Goal: Task Accomplishment & Management: Complete application form

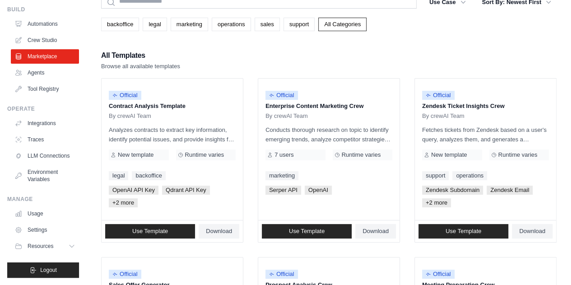
scroll to position [53, 0]
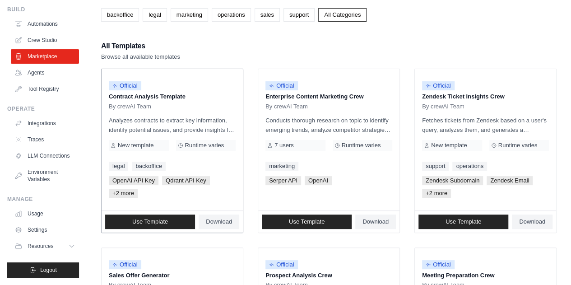
click at [134, 91] on div "Official" at bounding box center [125, 86] width 33 height 12
click at [165, 96] on p "Contract Analysis Template" at bounding box center [172, 96] width 127 height 9
click at [139, 90] on div "Official" at bounding box center [125, 86] width 33 height 12
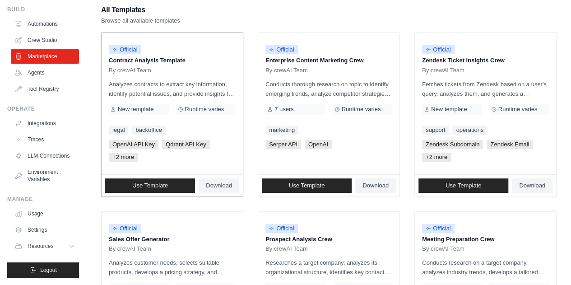
scroll to position [90, 0]
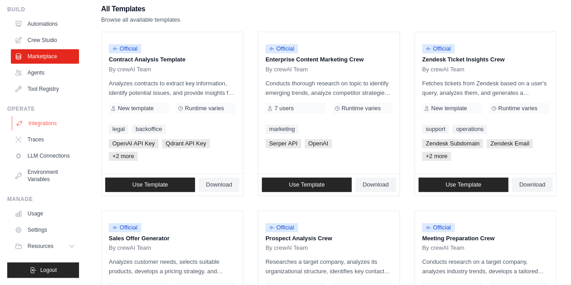
click at [50, 117] on link "Integrations" at bounding box center [46, 123] width 68 height 14
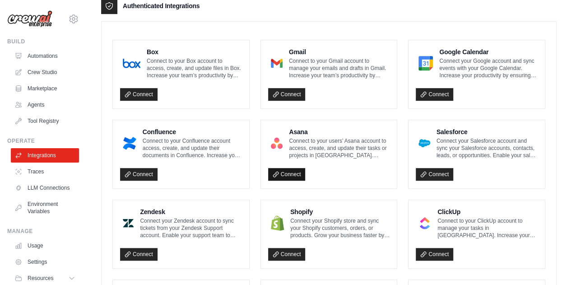
scroll to position [271, 0]
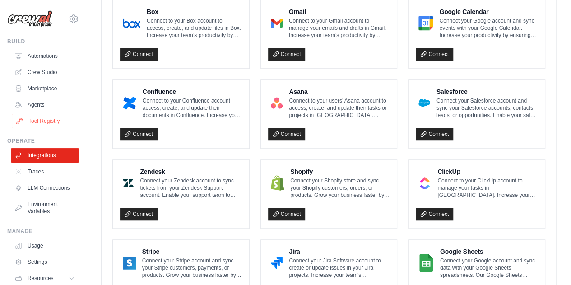
click at [37, 118] on link "Tool Registry" at bounding box center [46, 121] width 68 height 14
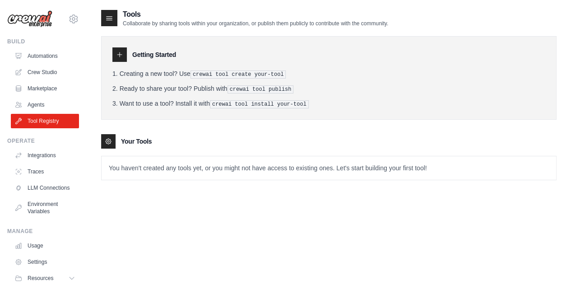
click at [111, 57] on div "Getting Started Creating a new tool? Use crewai tool create your-tool Ready to …" at bounding box center [328, 78] width 455 height 84
click at [111, 144] on div at bounding box center [108, 141] width 14 height 14
drag, startPoint x: 203, startPoint y: 164, endPoint x: 305, endPoint y: 170, distance: 102.7
click at [341, 170] on p "You haven't created any tools yet, or you might not have access to existing one…" at bounding box center [329, 167] width 455 height 23
click at [197, 147] on div "Your Tools" at bounding box center [328, 141] width 455 height 14
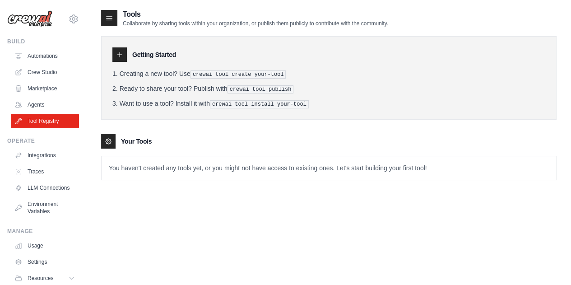
click at [108, 19] on icon at bounding box center [109, 18] width 9 height 9
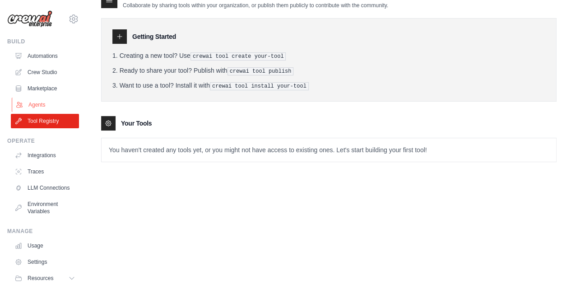
click at [38, 103] on link "Agents" at bounding box center [46, 105] width 68 height 14
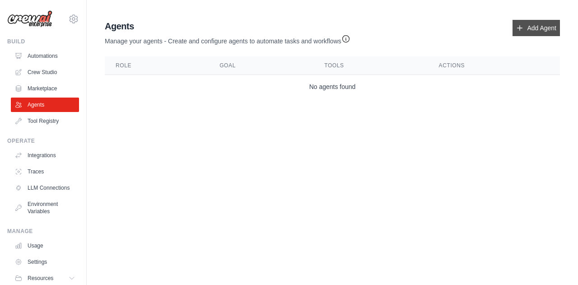
click at [524, 23] on link "Add Agent" at bounding box center [535, 28] width 47 height 16
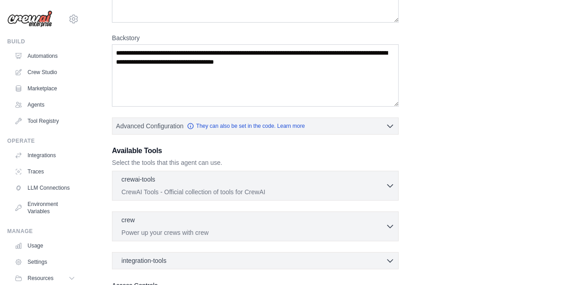
scroll to position [135, 0]
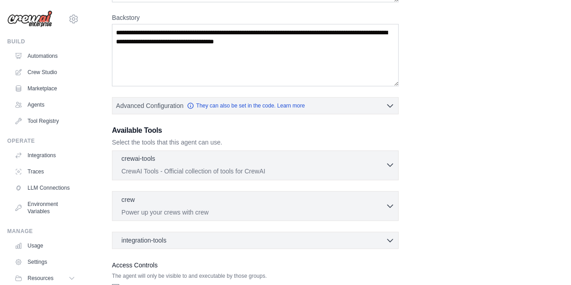
click at [346, 167] on p "CrewAI Tools - Official collection of tools for CrewAI" at bounding box center [253, 171] width 264 height 9
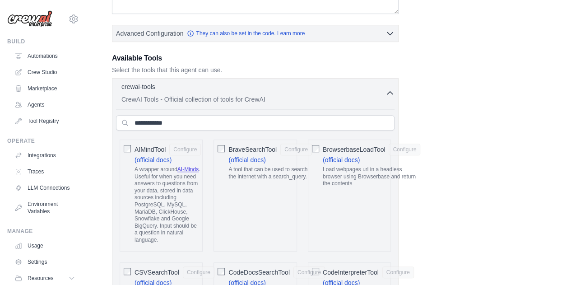
scroll to position [226, 0]
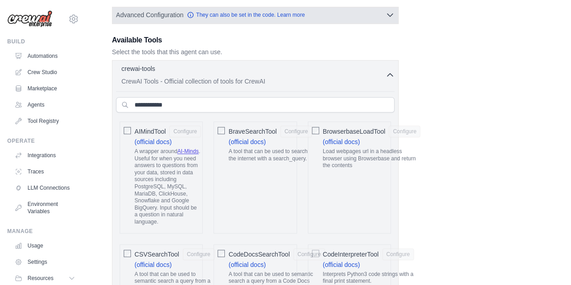
click at [376, 16] on button "Advanced Configuration They can also be set in the code. Learn more" at bounding box center [255, 15] width 286 height 16
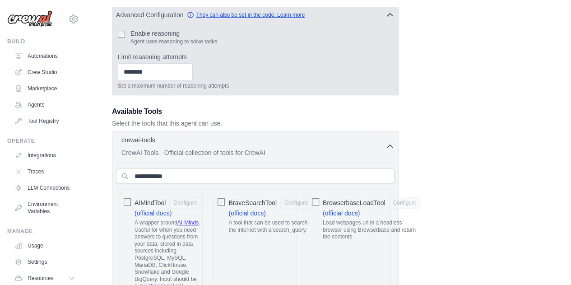
click at [263, 14] on link "They can also be set in the code. Learn more" at bounding box center [246, 14] width 118 height 7
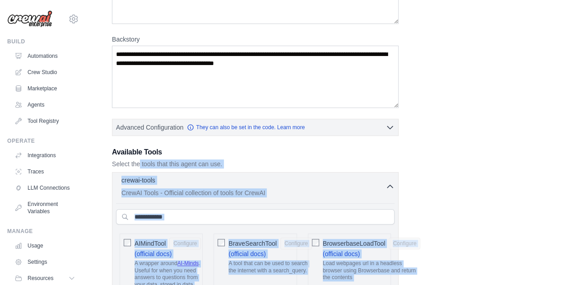
scroll to position [135, 0]
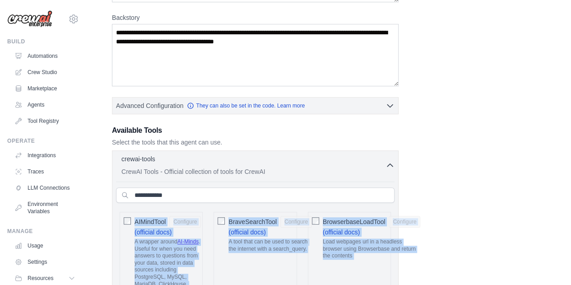
drag, startPoint x: 469, startPoint y: 120, endPoint x: 123, endPoint y: 218, distance: 359.5
copy div "AIMindTool Configure (official docs) A wrapper around AI-Minds . Useful for whe…"
